Goal: Task Accomplishment & Management: Use online tool/utility

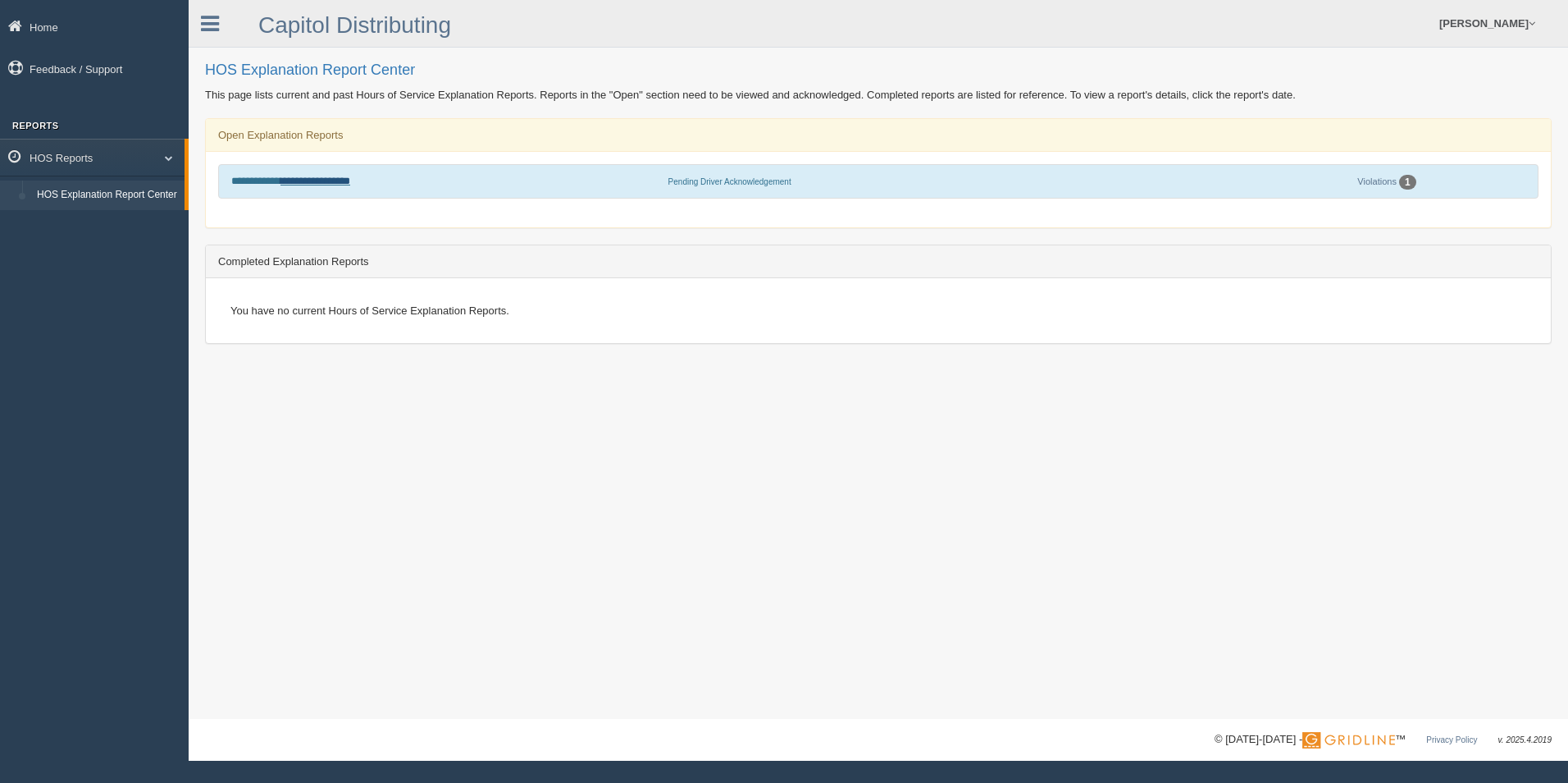
click at [343, 176] on link "**********" at bounding box center [315, 180] width 70 height 10
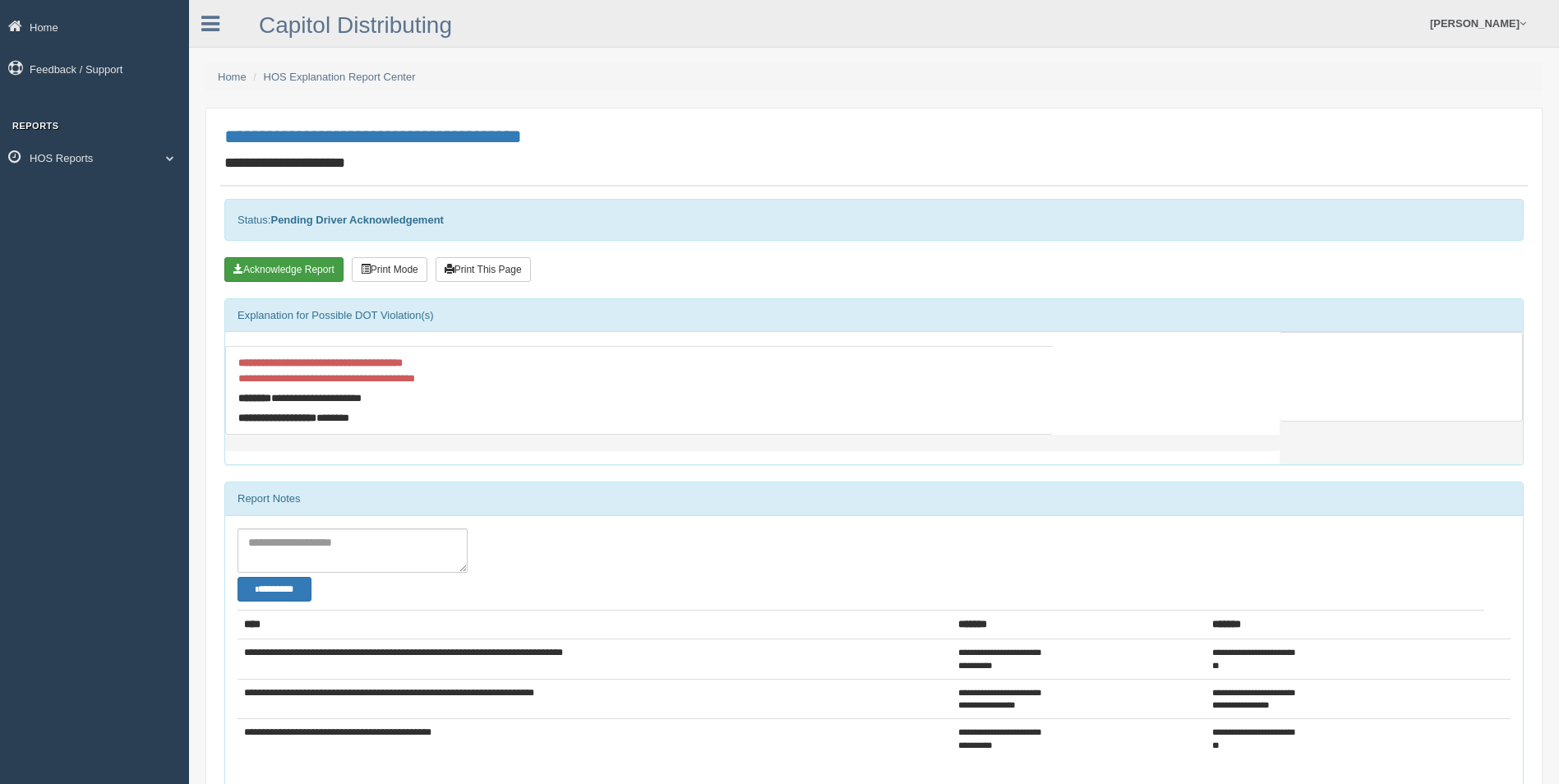
click at [294, 275] on button "Acknowledge Report" at bounding box center [284, 269] width 119 height 25
